Goal: Information Seeking & Learning: Learn about a topic

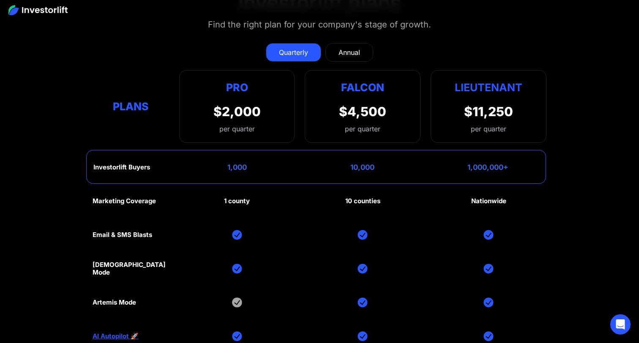
scroll to position [3807, 0]
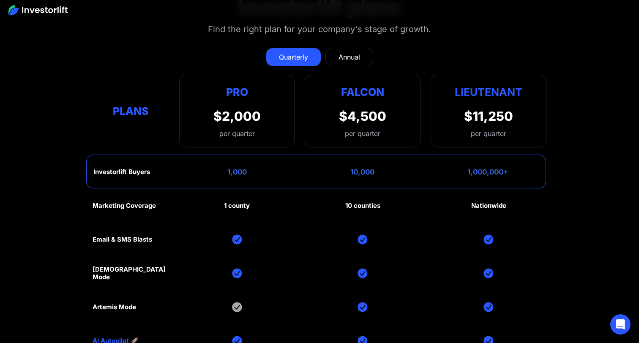
click at [357, 52] on div "Annual" at bounding box center [349, 57] width 22 height 10
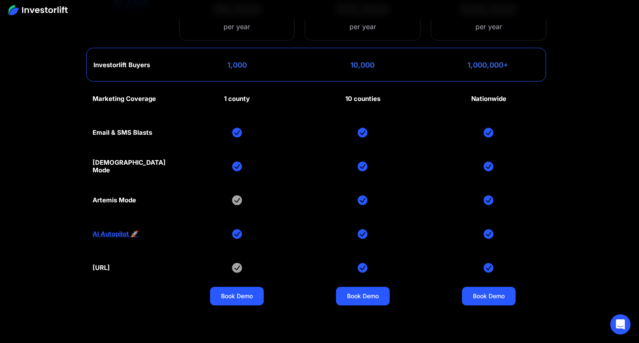
scroll to position [3919, 0]
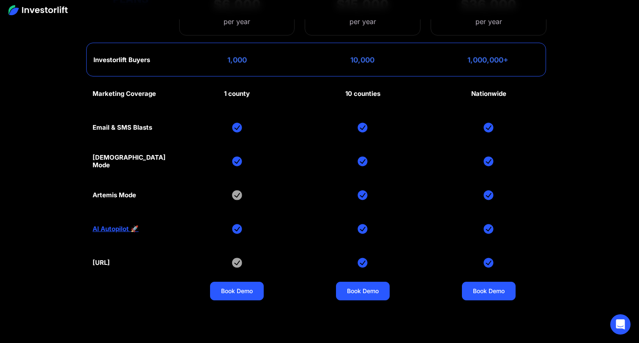
click at [110, 259] on div "[URL]" at bounding box center [101, 263] width 17 height 8
click at [121, 191] on div "Artemis Mode" at bounding box center [115, 195] width 44 height 8
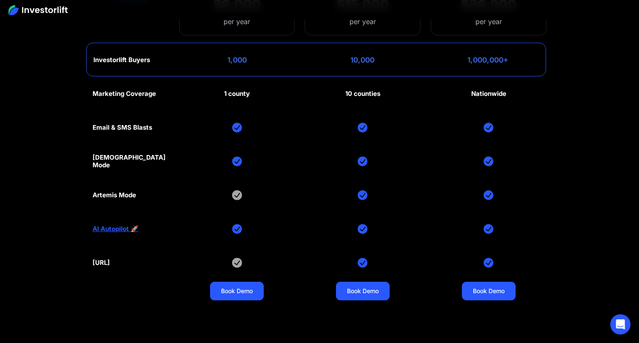
click at [121, 191] on div "Artemis Mode" at bounding box center [115, 195] width 44 height 8
click at [154, 158] on div "Marketing Coverage 1 county 10 counties Nationwide Email & SMS Blasts God Mode …" at bounding box center [320, 195] width 454 height 237
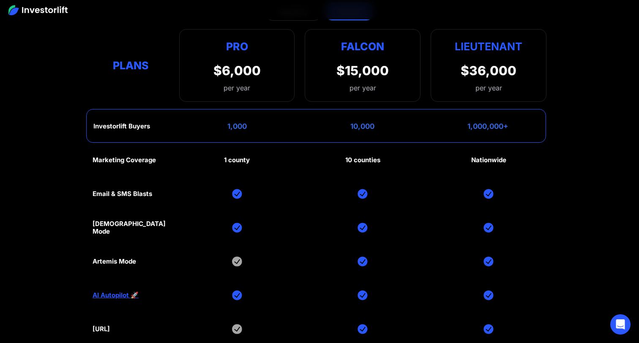
scroll to position [3858, 0]
